Goal: Browse casually: Explore the website without a specific task or goal

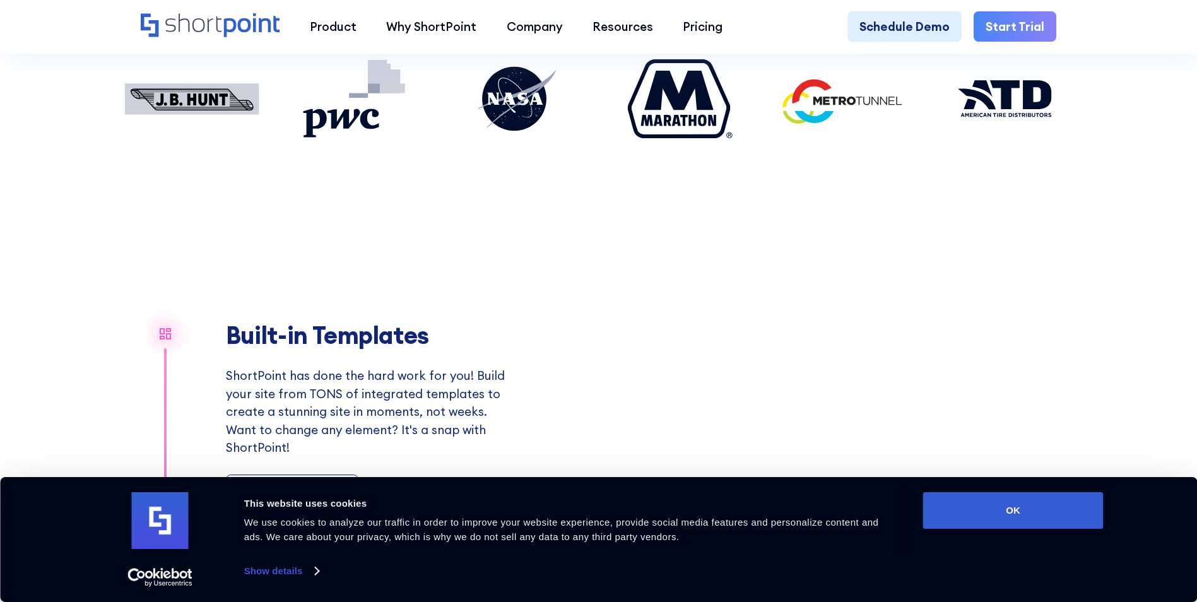
scroll to position [1041, 0]
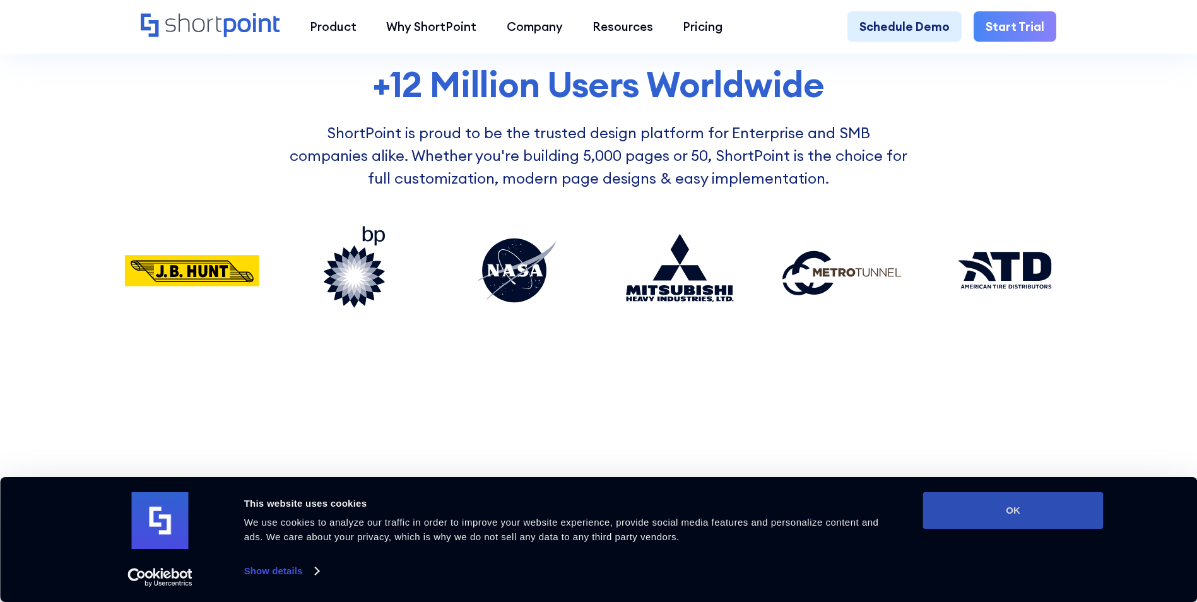
drag, startPoint x: 1014, startPoint y: 520, endPoint x: 1015, endPoint y: 514, distance: 6.3
click at [1015, 519] on button "OK" at bounding box center [1013, 510] width 181 height 37
